Goal: Task Accomplishment & Management: Manage account settings

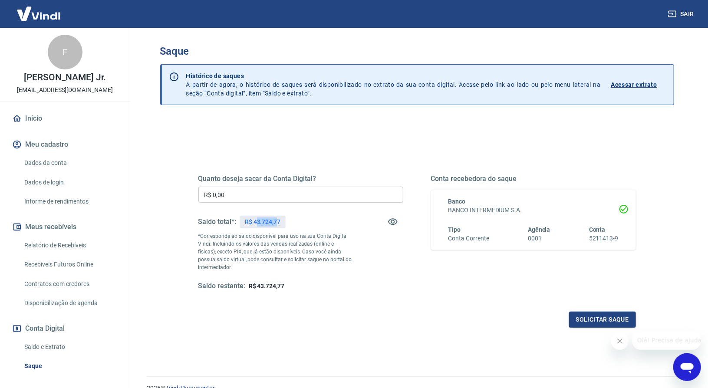
drag, startPoint x: 256, startPoint y: 220, endPoint x: 264, endPoint y: 222, distance: 8.4
click at [276, 221] on p "R$ 43.724,77" at bounding box center [263, 221] width 36 height 9
drag, startPoint x: 256, startPoint y: 220, endPoint x: 281, endPoint y: 220, distance: 24.7
click at [281, 220] on div "R$ 43.724,77" at bounding box center [263, 222] width 46 height 13
copy p "43.724,77"
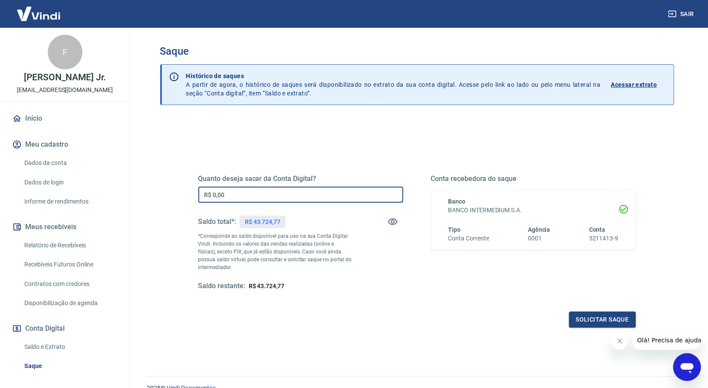
drag, startPoint x: 235, startPoint y: 197, endPoint x: 179, endPoint y: 186, distance: 57.5
click at [181, 187] on div "Quanto deseja sacar da Conta Digital? R$ 0,00 ​ Saldo total*: R$ 43.724,77 *Cor…" at bounding box center [416, 237] width 479 height 202
paste input "text"
drag, startPoint x: 235, startPoint y: 193, endPoint x: 171, endPoint y: 189, distance: 64.4
click at [171, 190] on div "Quanto deseja sacar da Conta Digital? R$ 0,00 ​ Saldo total*: R$ 43.724,77 *Cor…" at bounding box center [417, 274] width 514 height 310
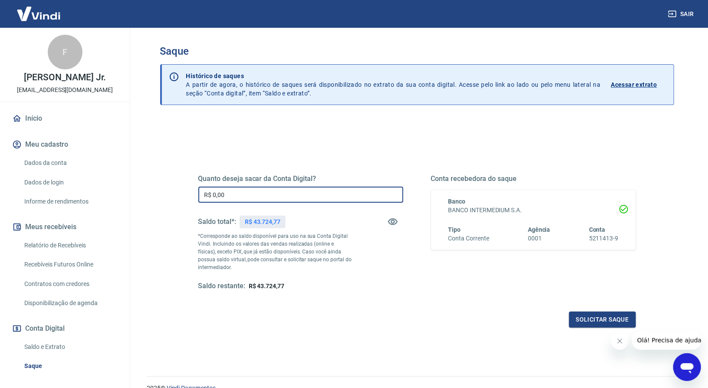
paste input "43.724,77"
type input "R$ 43.724,77"
click at [603, 317] on button "Solicitar saque" at bounding box center [602, 320] width 67 height 16
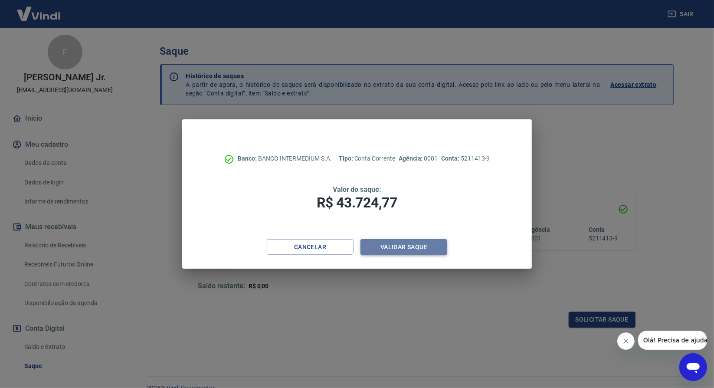
click at [388, 244] on button "Validar saque" at bounding box center [404, 247] width 87 height 16
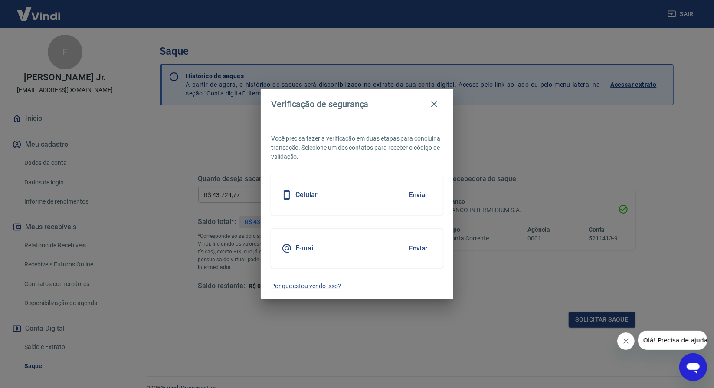
click at [353, 246] on div "E-mail Enviar" at bounding box center [357, 248] width 172 height 39
click at [416, 246] on button "Enviar" at bounding box center [418, 248] width 28 height 18
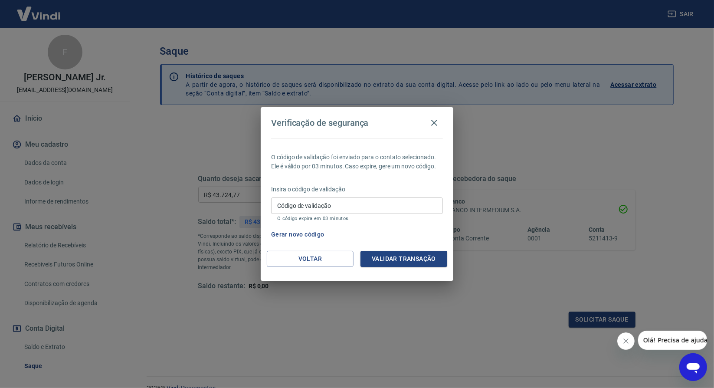
click at [303, 204] on input "Código de validação" at bounding box center [357, 205] width 172 height 16
paste input "376916"
type input "376916"
click at [392, 255] on button "Validar transação" at bounding box center [404, 259] width 87 height 16
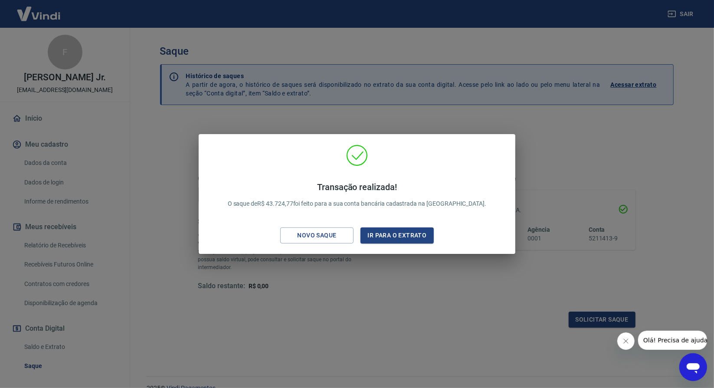
click at [599, 155] on div "Transação realizada! O saque de R$ 43.724,77 foi feito para a sua conta bancári…" at bounding box center [357, 194] width 714 height 388
